Goal: Information Seeking & Learning: Find specific fact

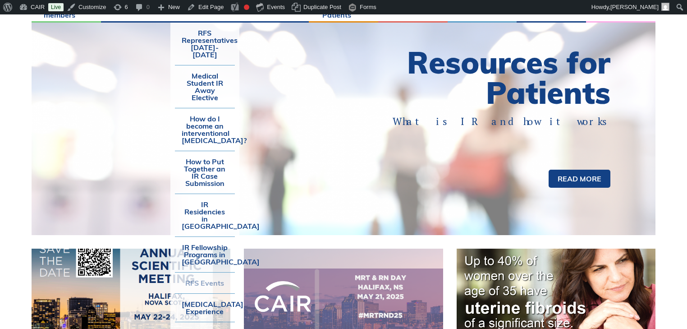
scroll to position [180, 0]
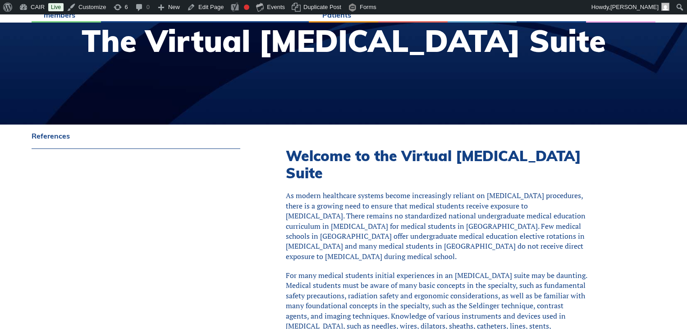
scroll to position [252, 0]
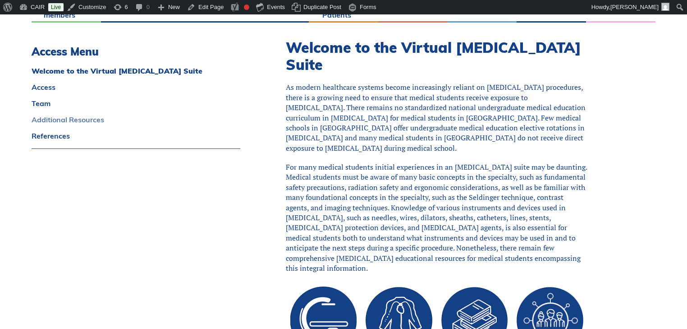
click at [61, 119] on link "Additional Resources" at bounding box center [136, 119] width 209 height 7
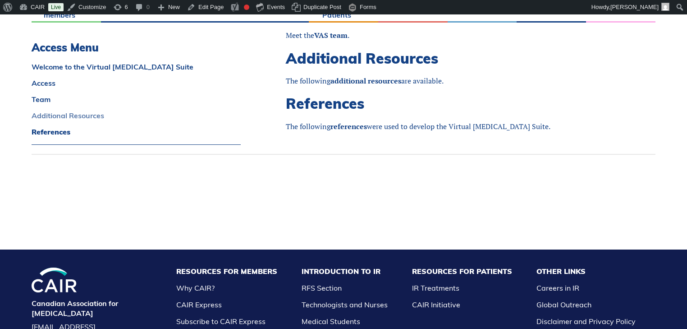
scroll to position [951, 0]
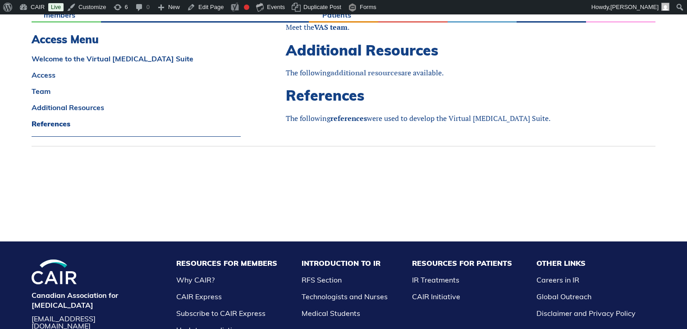
click at [353, 74] on link "additional resources" at bounding box center [365, 73] width 71 height 10
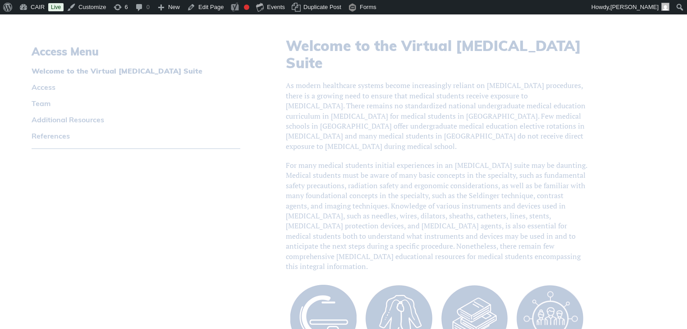
scroll to position [951, 0]
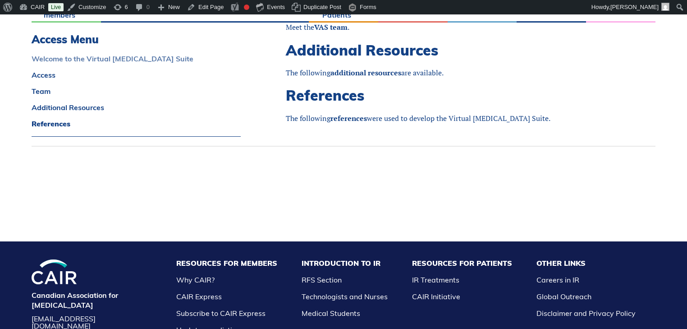
click at [86, 62] on link "Welcome to the Virtual Angiography Suite" at bounding box center [136, 58] width 209 height 7
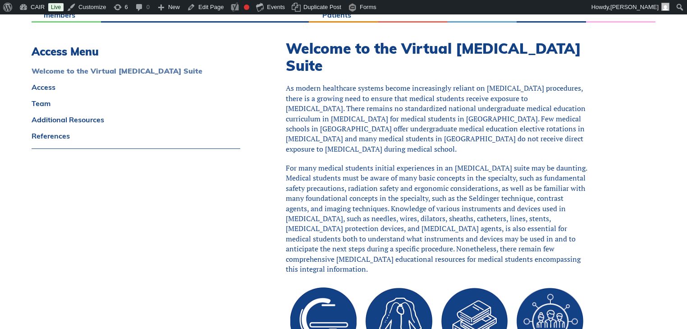
scroll to position [246, 0]
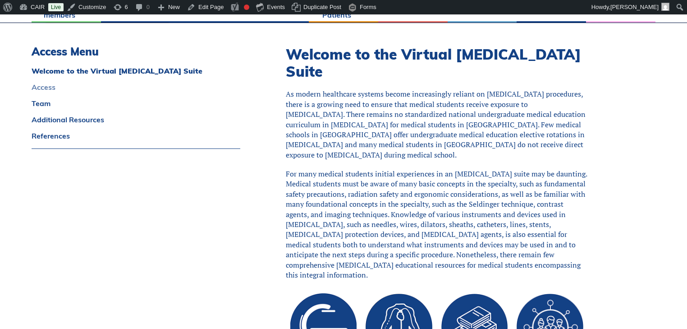
click at [41, 87] on link "Access" at bounding box center [136, 86] width 209 height 7
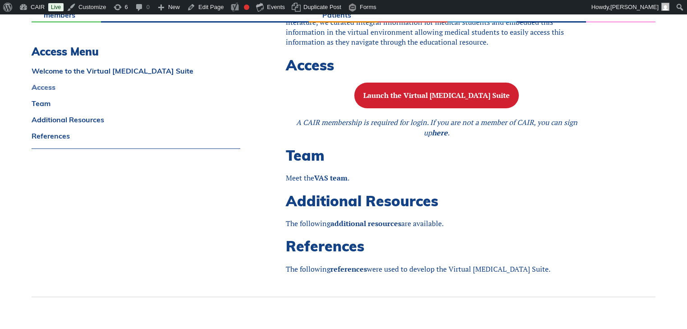
scroll to position [816, 0]
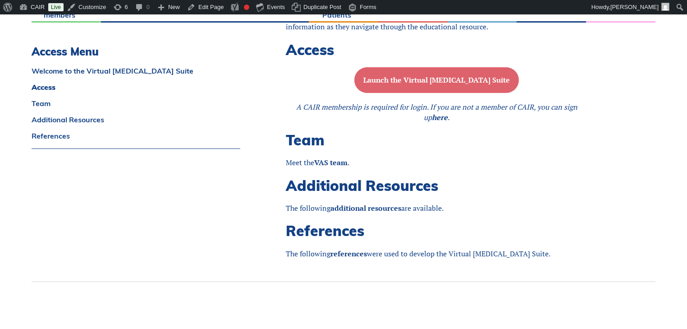
click at [420, 91] on button "Launch the Virtual [MEDICAL_DATA] Suite" at bounding box center [436, 80] width 165 height 26
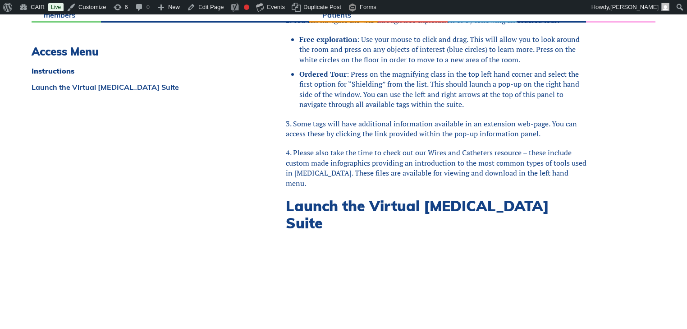
scroll to position [397, 0]
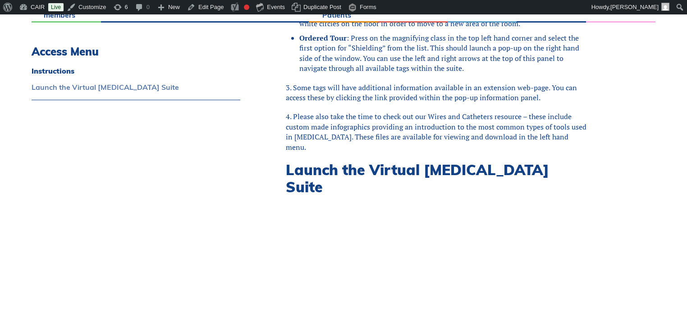
click at [69, 84] on link "Launch the Virtual Angiography Suite" at bounding box center [136, 86] width 209 height 7
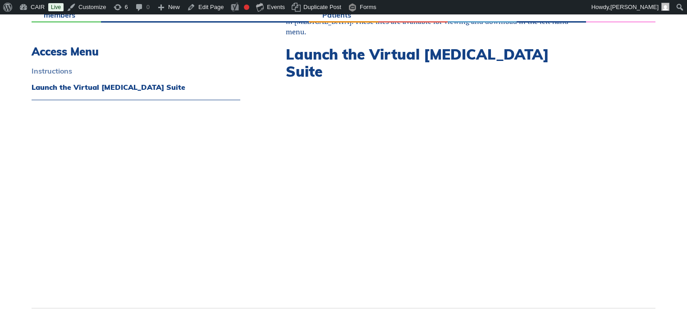
scroll to position [368, 0]
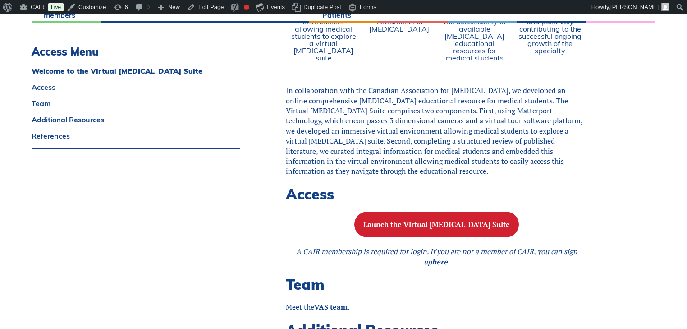
scroll to position [527, 0]
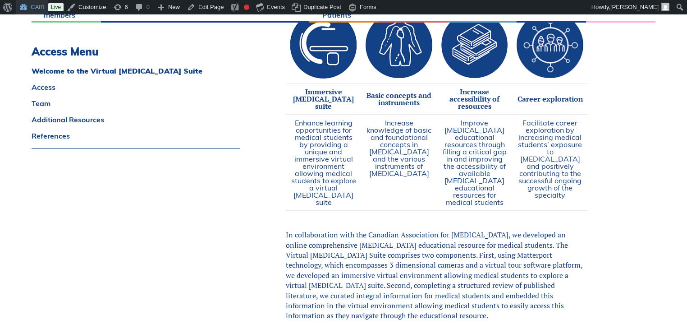
click at [32, 4] on link "CAIR" at bounding box center [32, 7] width 32 height 14
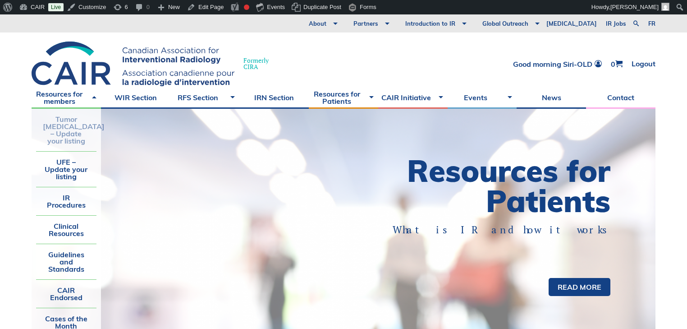
click at [68, 130] on link "Tumor [MEDICAL_DATA] – Update your listing" at bounding box center [66, 130] width 60 height 42
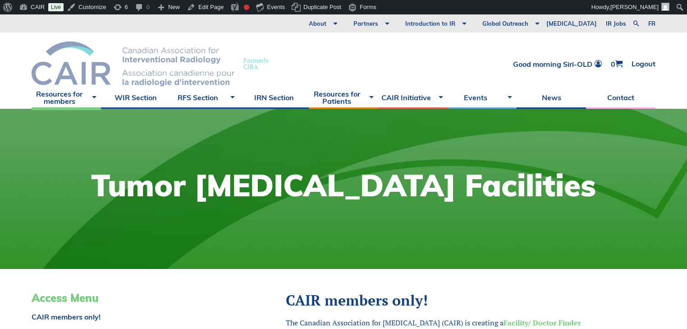
click at [88, 61] on img at bounding box center [133, 63] width 203 height 45
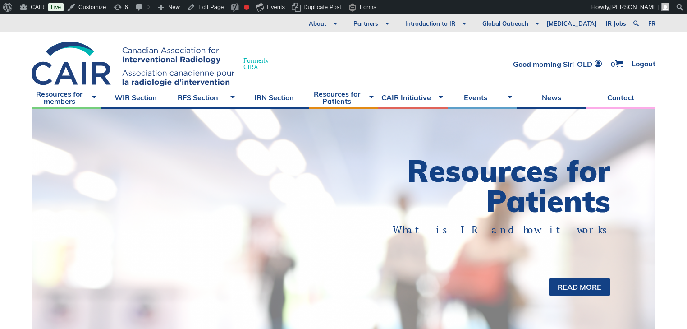
click at [377, 226] on p "What is IR and how it works" at bounding box center [492, 230] width 235 height 14
click at [572, 286] on link "Read more" at bounding box center [580, 287] width 62 height 18
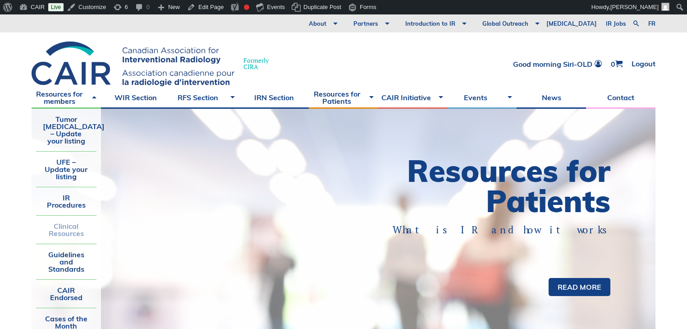
click at [74, 222] on link "Clinical Resources" at bounding box center [66, 229] width 60 height 28
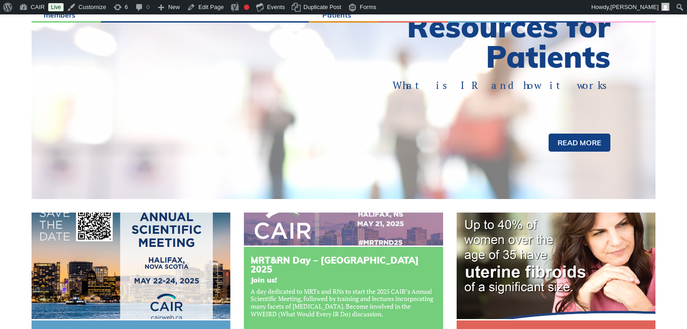
scroll to position [216, 0]
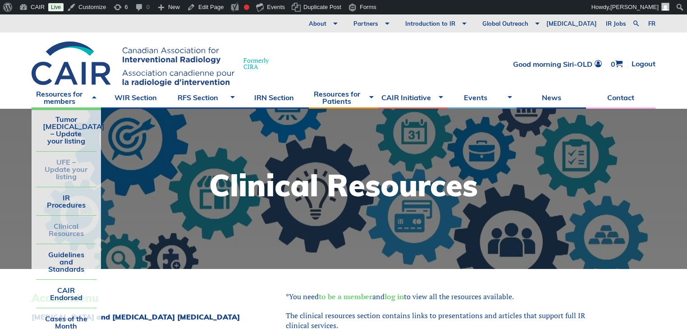
click at [69, 163] on link "UFE – Update your listing" at bounding box center [66, 168] width 60 height 35
click at [70, 138] on link "Tumor [MEDICAL_DATA] – Update your listing" at bounding box center [66, 130] width 60 height 42
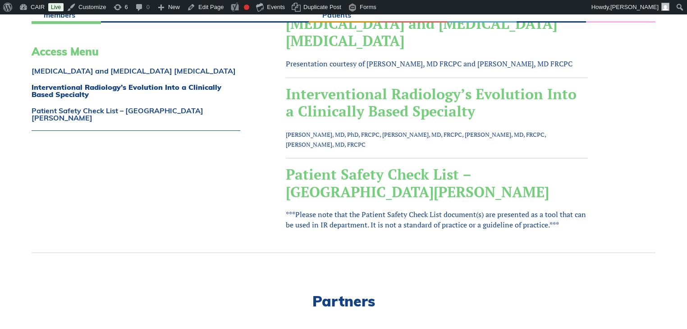
scroll to position [541, 0]
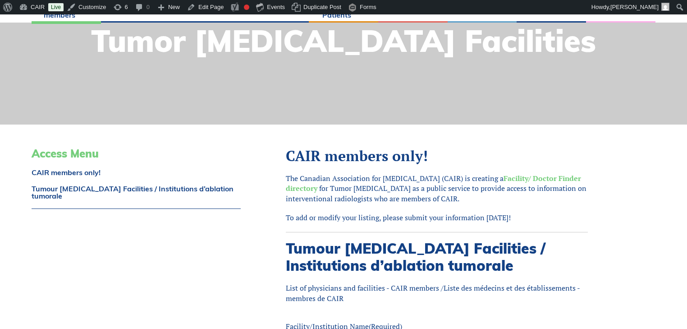
scroll to position [180, 0]
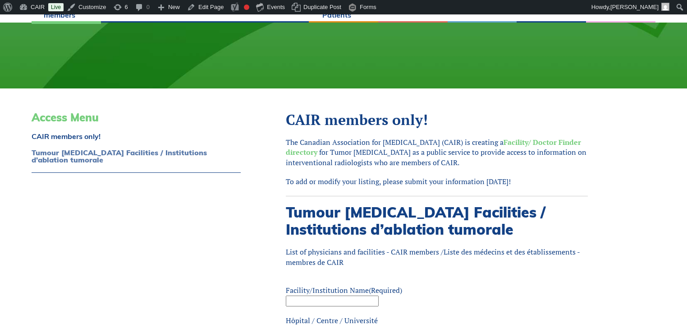
click at [95, 149] on link "Tumour [MEDICAL_DATA] Facilities / Institutions d’ablation tumorale" at bounding box center [136, 156] width 209 height 14
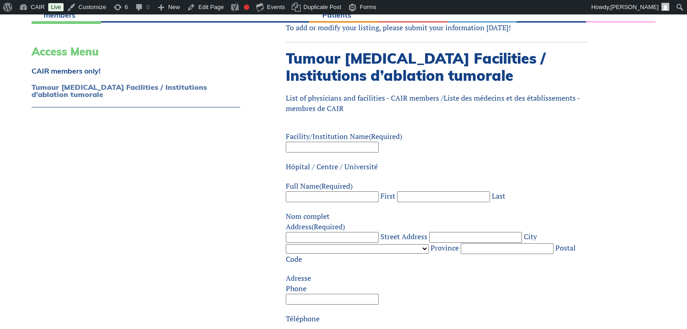
scroll to position [338, 0]
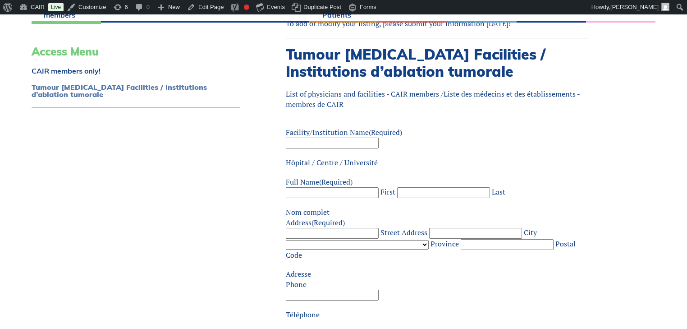
click at [94, 87] on link "Tumour [MEDICAL_DATA] Facilities / Institutions d’ablation tumorale" at bounding box center [136, 90] width 209 height 14
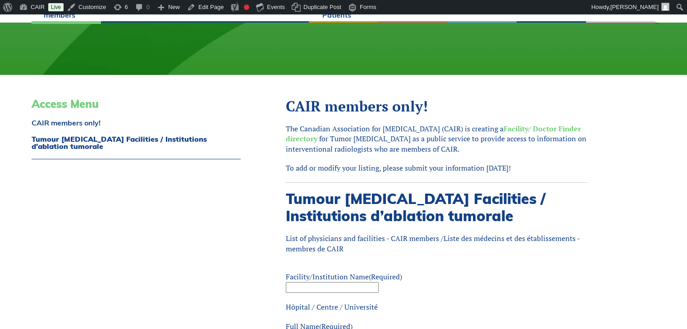
scroll to position [158, 0]
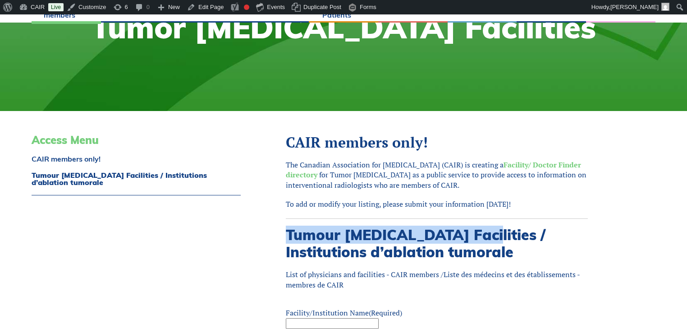
drag, startPoint x: 476, startPoint y: 234, endPoint x: 288, endPoint y: 230, distance: 188.0
click at [288, 230] on h2 "Tumour [MEDICAL_DATA] Facilities / Institutions d’ablation tumorale" at bounding box center [437, 243] width 302 height 35
copy h2 "Tumour Ablation Facilities"
click at [536, 163] on link "Facility/ Doctor Finder directory" at bounding box center [433, 170] width 295 height 20
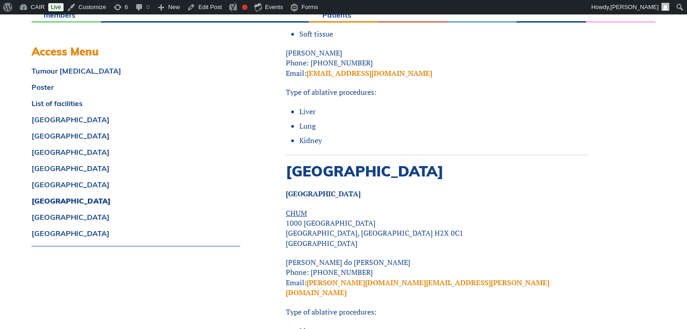
scroll to position [7008, 0]
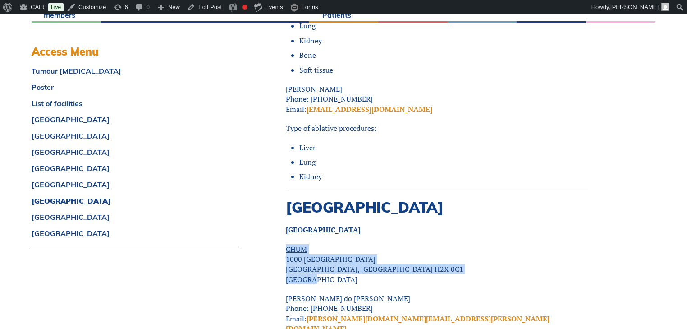
drag, startPoint x: 317, startPoint y: 260, endPoint x: 281, endPoint y: 232, distance: 46.0
copy p "CHUM 1000 St-Denis Montreal, Quebec H2X 0C1 Canada"
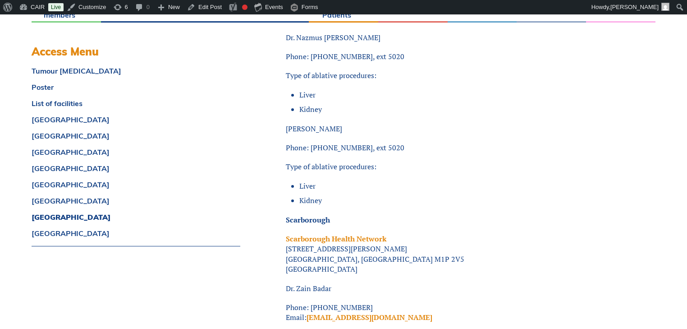
scroll to position [7117, 0]
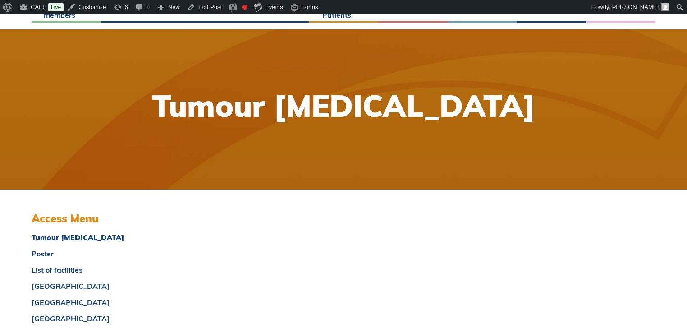
scroll to position [0, 0]
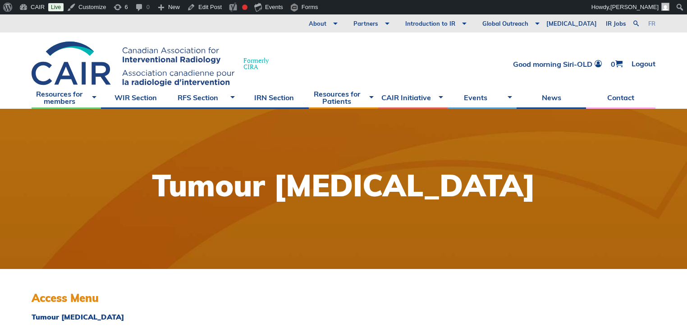
click at [651, 22] on link "fr" at bounding box center [651, 24] width 7 height 6
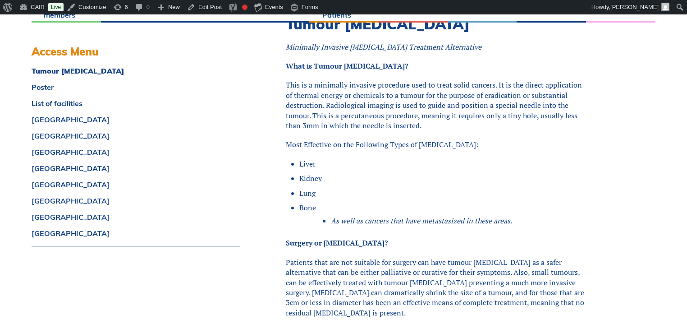
scroll to position [505, 0]
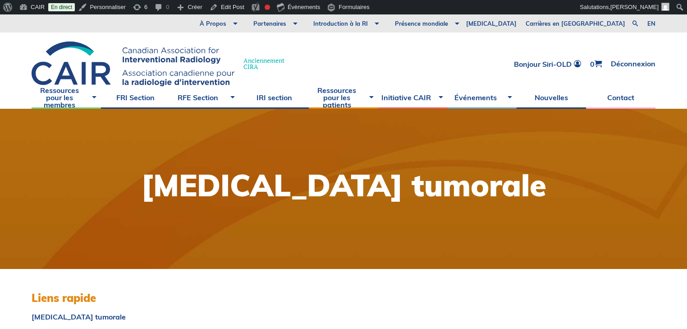
click at [383, 53] on div "Anciennement CIRA Bonjour Siri-OLD 0 Déconnexion" at bounding box center [343, 59] width 687 height 54
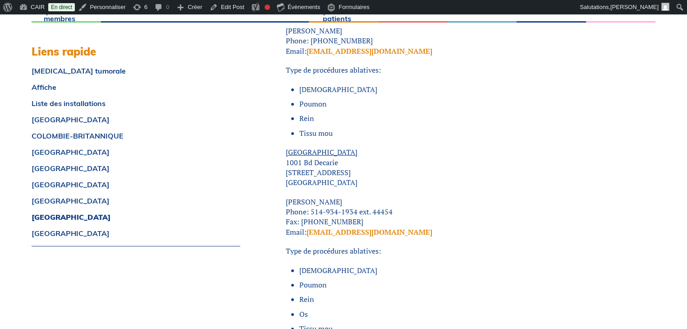
scroll to position [7108, 0]
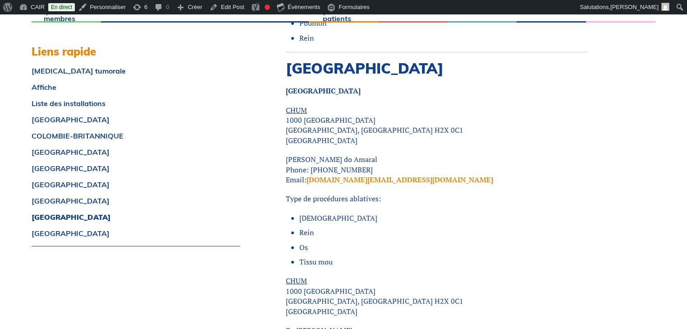
drag, startPoint x: 476, startPoint y: 192, endPoint x: 462, endPoint y: 176, distance: 21.1
click at [476, 193] on p "Type de procédures ablatives:" at bounding box center [437, 198] width 302 height 10
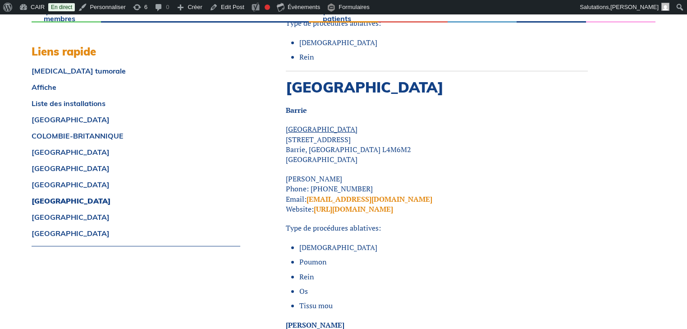
scroll to position [4007, 0]
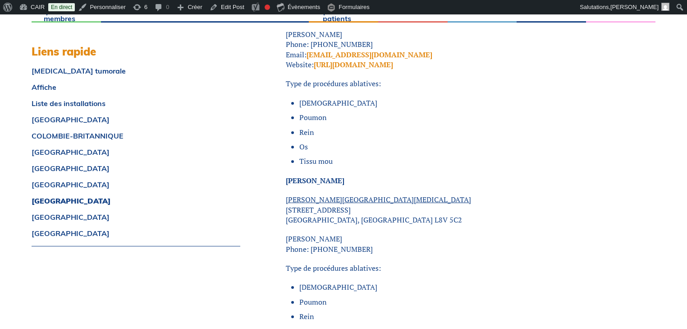
drag, startPoint x: 266, startPoint y: 92, endPoint x: 500, endPoint y: 115, distance: 235.5
click at [500, 115] on ul "Foie Poumon Rein Os Tissu mou" at bounding box center [440, 132] width 295 height 69
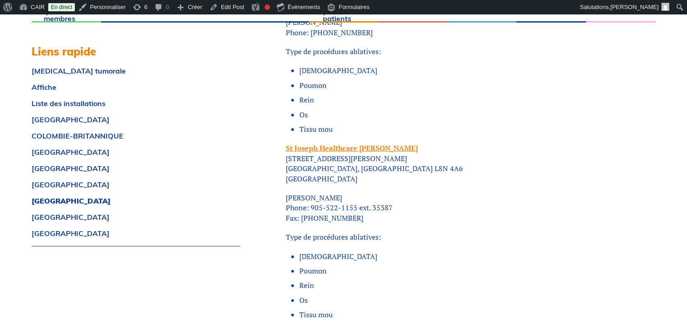
click at [499, 124] on li "Tissu mou" at bounding box center [443, 129] width 289 height 10
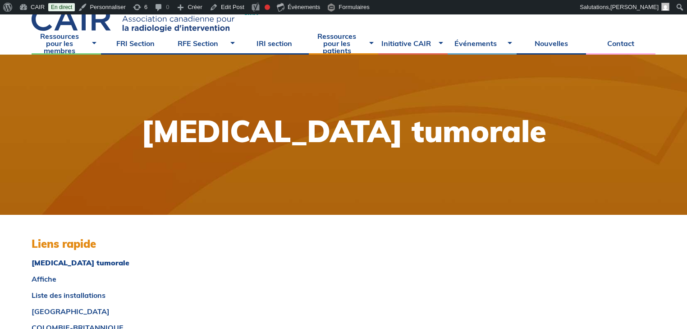
scroll to position [0, 0]
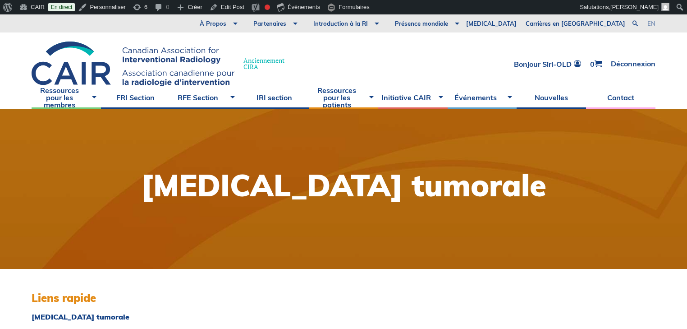
click at [650, 23] on link "en" at bounding box center [651, 24] width 8 height 6
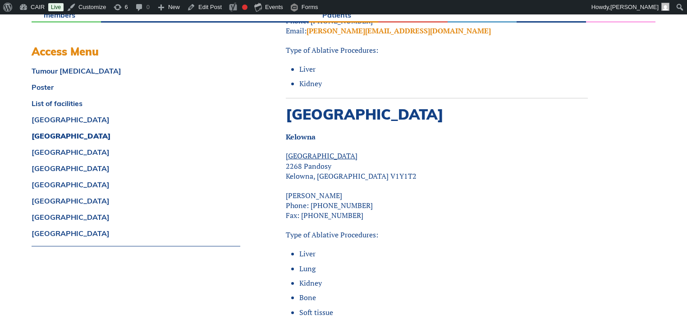
scroll to position [2020, 0]
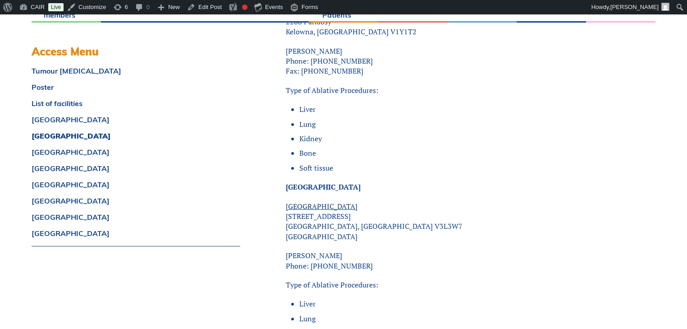
click at [182, 195] on div "Tumour Ablation Poster List of facilities ALBERTA BRITISH COLUMBIA MANITOBA NEW…" at bounding box center [136, 156] width 209 height 179
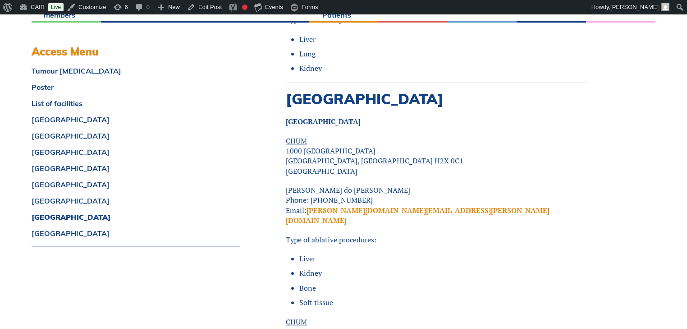
click at [508, 253] on ul "Liver Kidney Bone Soft tissue" at bounding box center [440, 280] width 295 height 54
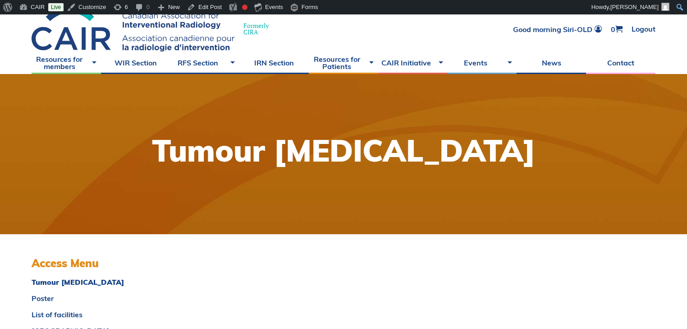
scroll to position [14, 0]
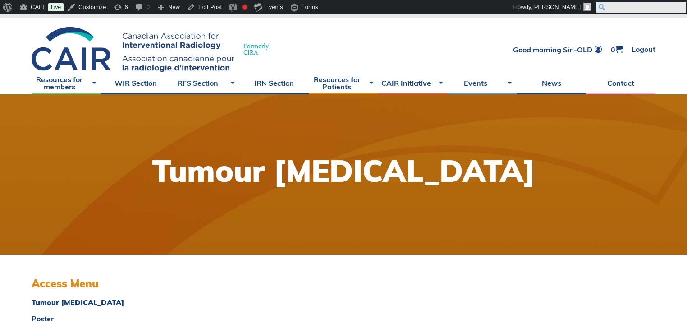
drag, startPoint x: 677, startPoint y: 7, endPoint x: 672, endPoint y: 10, distance: 6.3
click at [677, 7] on input "Search" at bounding box center [641, 7] width 90 height 11
type input "[PERSON_NAME]"
click input "Search" at bounding box center [0, 0] width 0 height 0
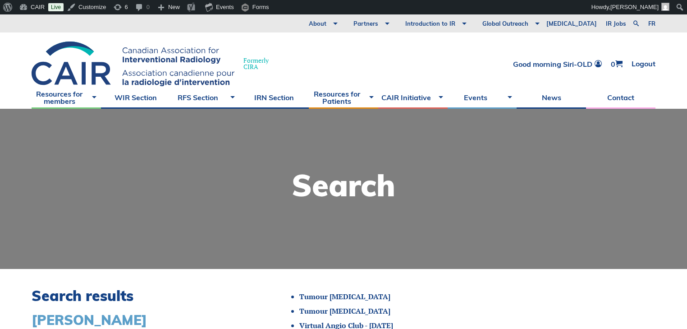
scroll to position [72, 0]
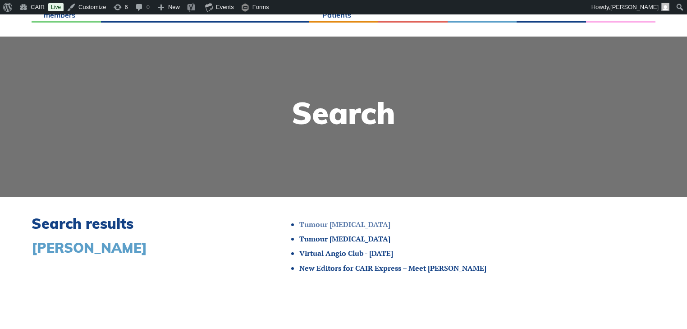
click at [308, 223] on link "Tumour [MEDICAL_DATA]" at bounding box center [344, 224] width 91 height 10
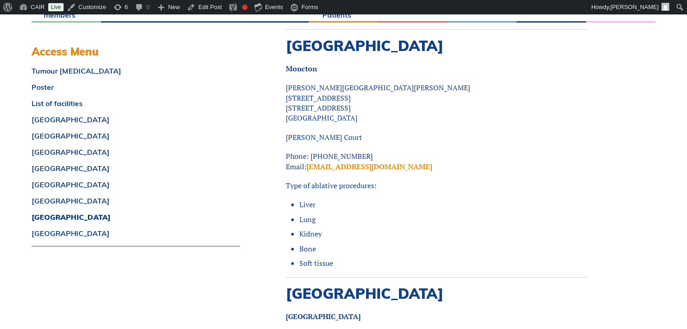
scroll to position [7117, 0]
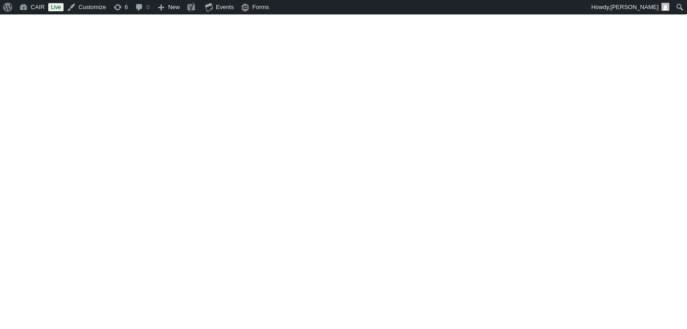
scroll to position [72, 0]
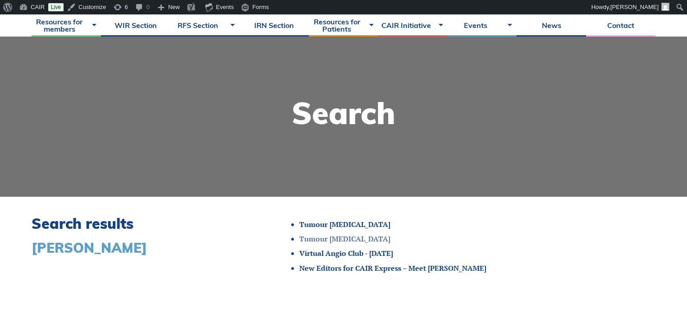
click at [339, 238] on link "Tumour [MEDICAL_DATA]" at bounding box center [344, 239] width 91 height 10
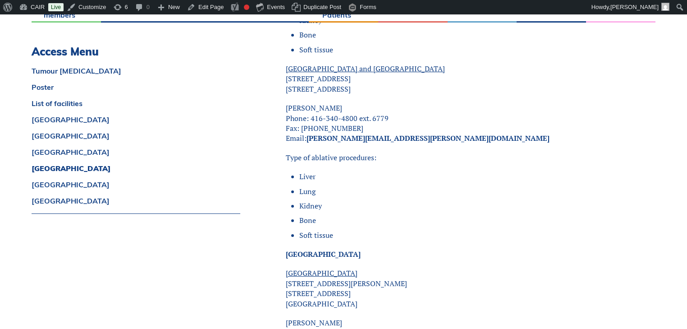
scroll to position [2669, 0]
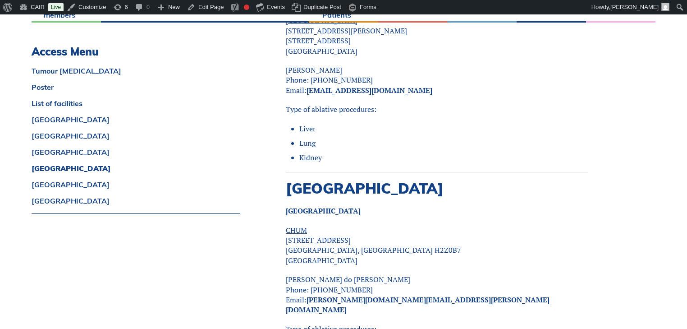
click at [347, 243] on p "CHUM 1090 rue de Bleury Montreal, Quebec H2Z0B7 Canada" at bounding box center [437, 245] width 302 height 41
click at [199, 5] on link "Edit Page" at bounding box center [205, 7] width 44 height 14
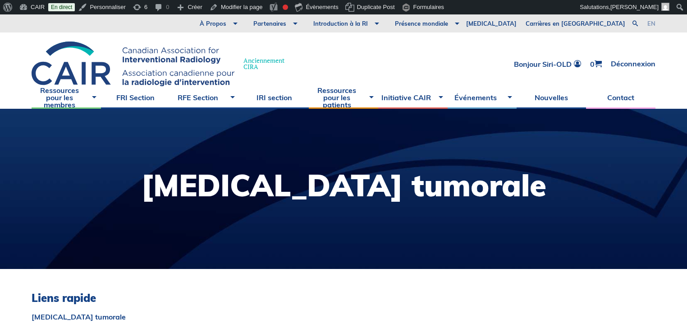
click at [651, 24] on link "en" at bounding box center [651, 24] width 8 height 6
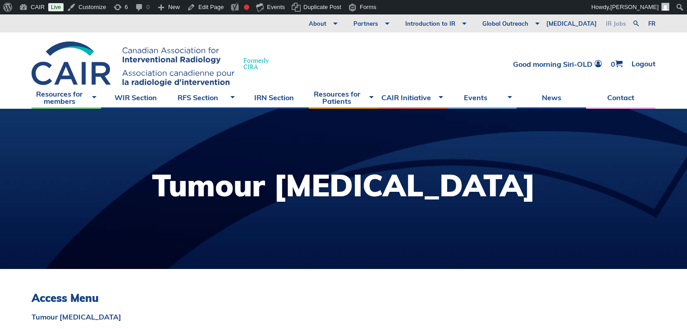
click at [627, 22] on link "IR Jobs" at bounding box center [615, 23] width 29 height 18
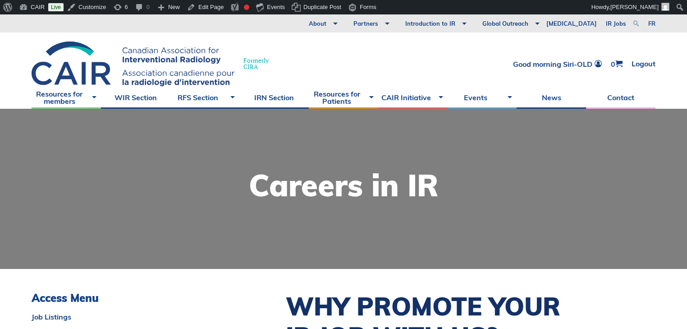
drag, startPoint x: 0, startPoint y: 0, endPoint x: 637, endPoint y: 25, distance: 637.4
click at [637, 25] on link at bounding box center [636, 23] width 11 height 11
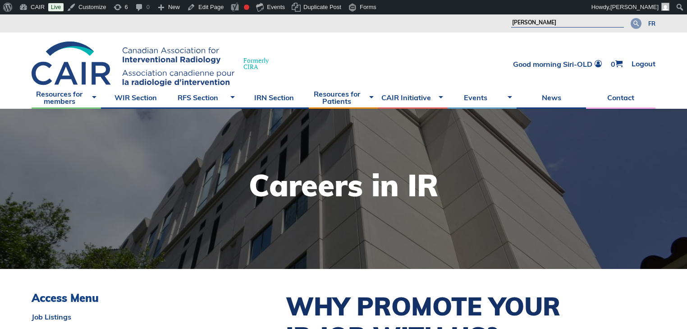
type input "[PERSON_NAME]"
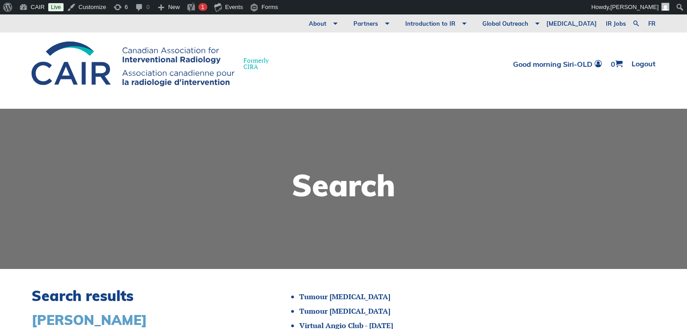
scroll to position [108, 0]
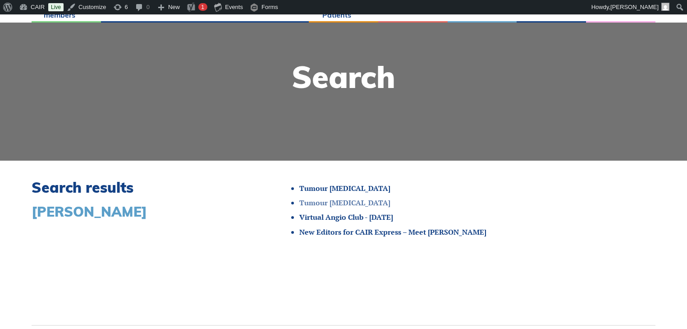
click at [320, 201] on link "Tumour Ablation" at bounding box center [344, 202] width 91 height 10
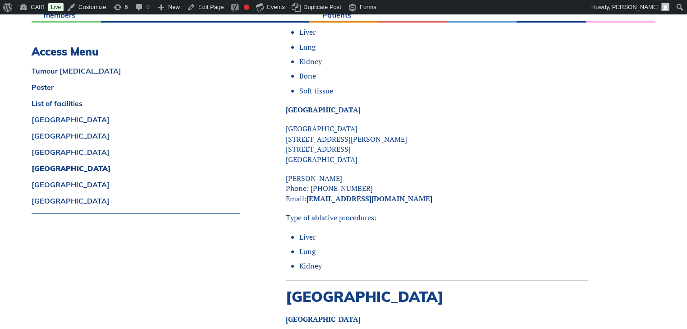
scroll to position [2705, 0]
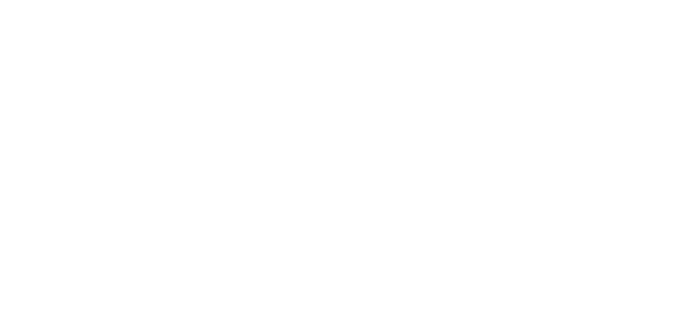
scroll to position [108, 0]
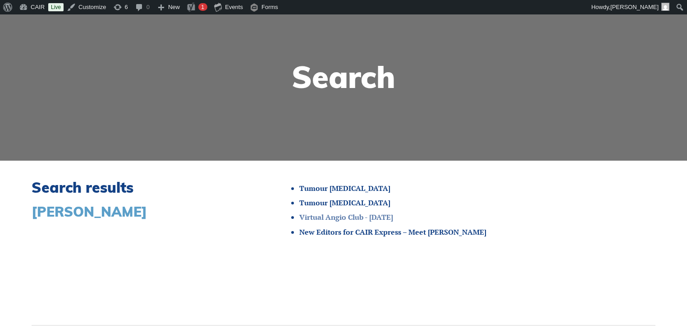
click at [380, 217] on link "Virtual Angio Club - [DATE]" at bounding box center [346, 217] width 94 height 10
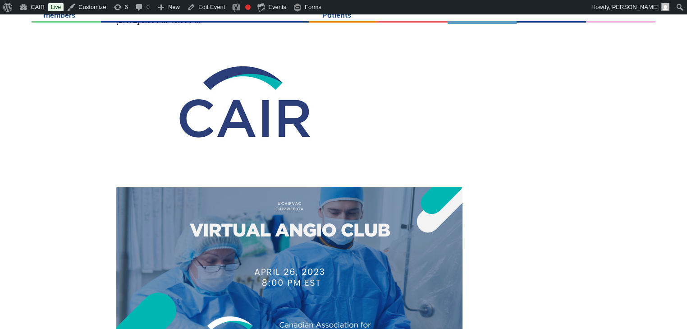
scroll to position [180, 0]
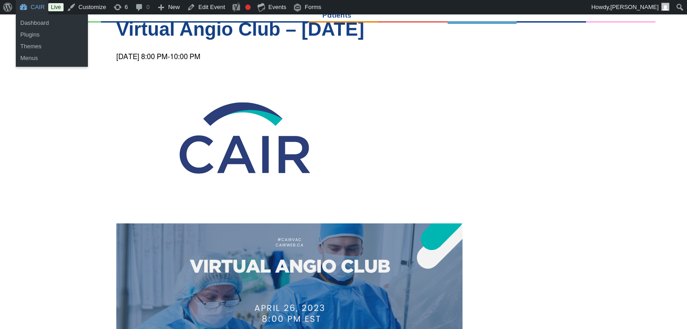
click at [38, 5] on link "CAIR" at bounding box center [32, 7] width 32 height 14
